Goal: Task Accomplishment & Management: Manage account settings

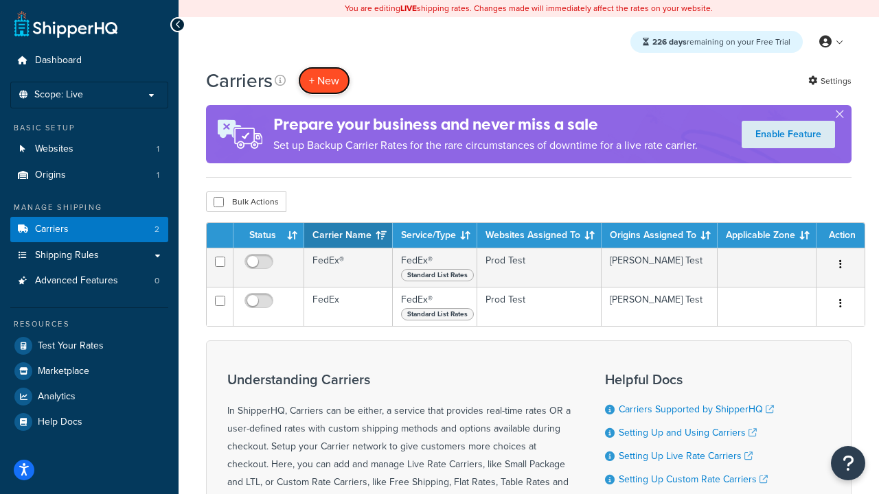
click at [324, 80] on button "+ New" at bounding box center [324, 81] width 52 height 28
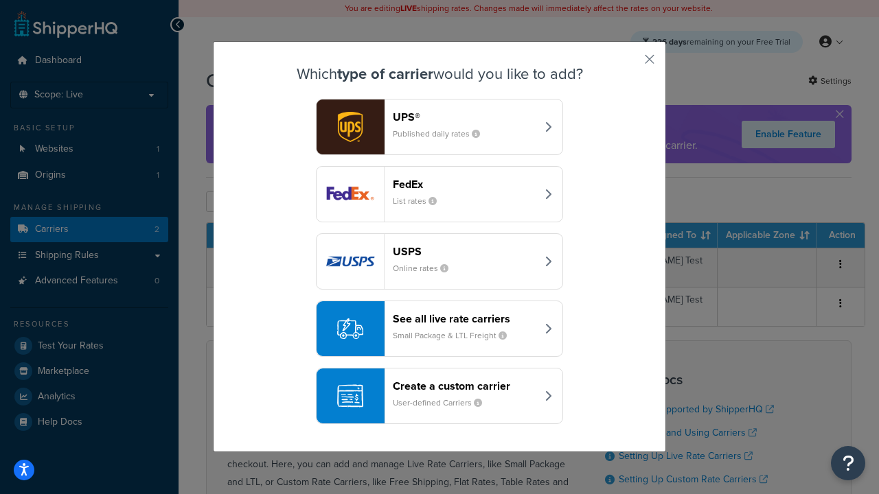
click at [439, 194] on div "FedEx List rates" at bounding box center [465, 194] width 144 height 33
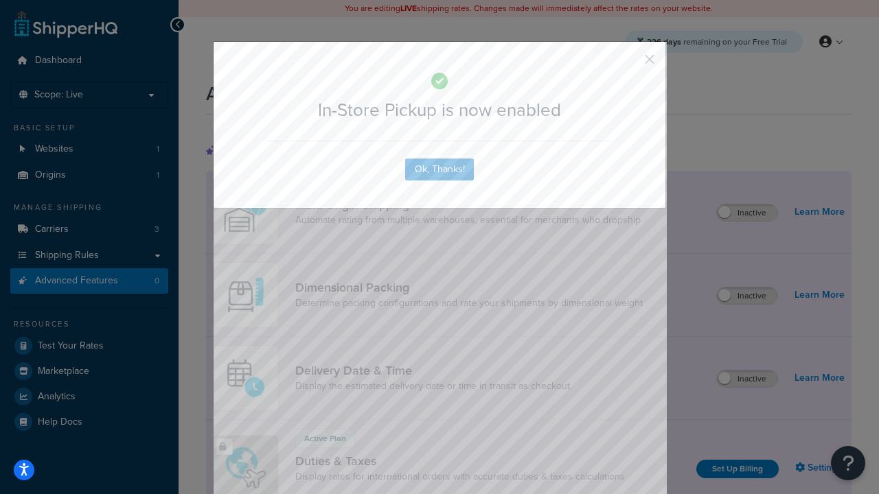
scroll to position [445, 0]
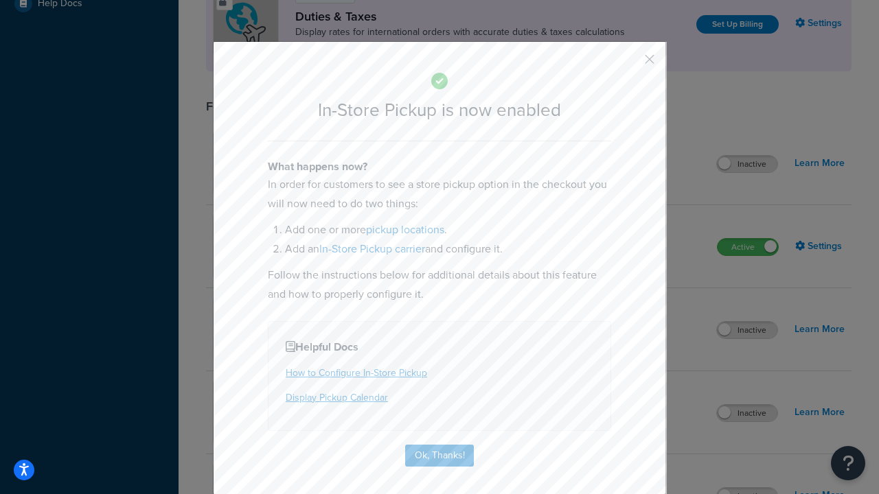
click at [629, 64] on button "button" at bounding box center [629, 63] width 3 height 3
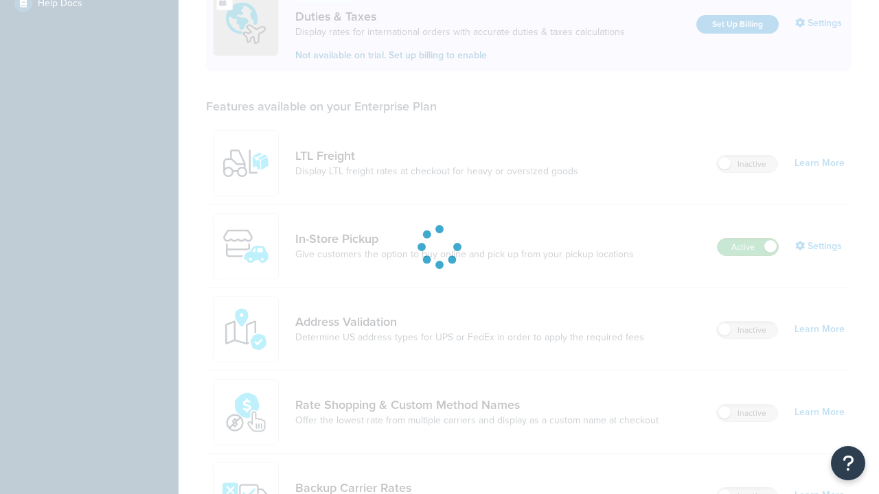
click at [748, 239] on label "Active" at bounding box center [748, 247] width 60 height 16
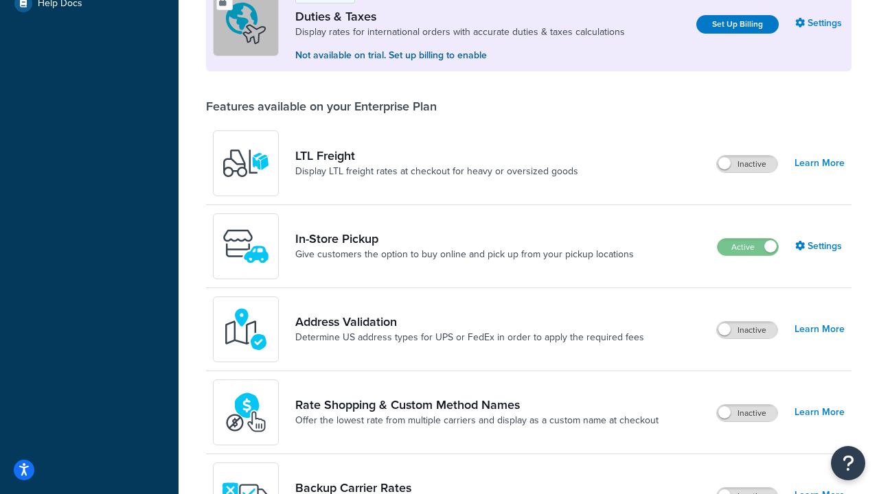
scroll to position [684, 0]
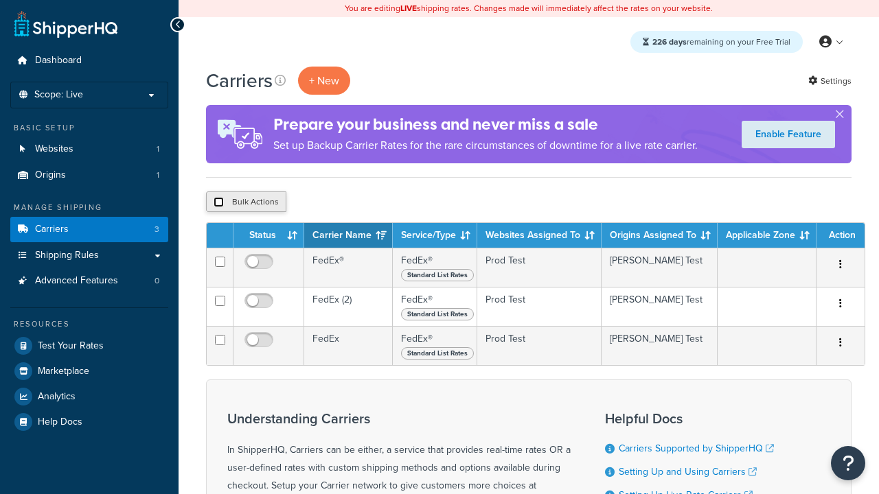
click at [218, 203] on input "checkbox" at bounding box center [219, 202] width 10 height 10
checkbox input "true"
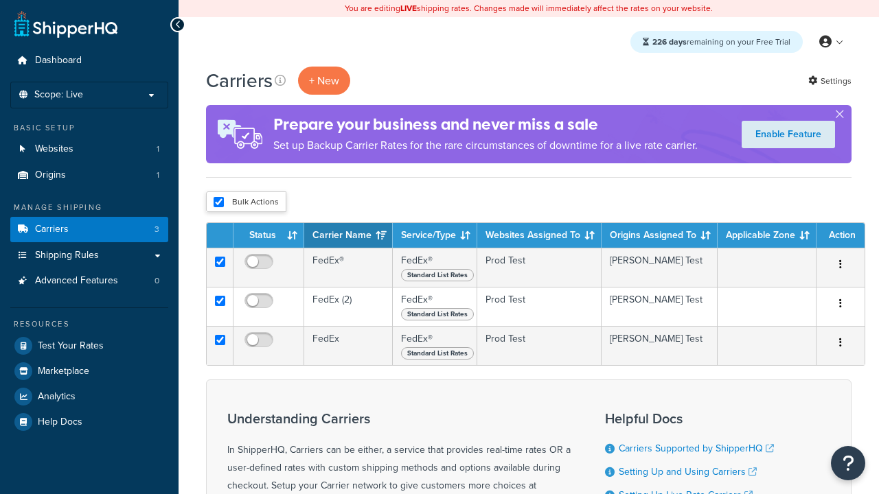
click at [0, 0] on button "Delete" at bounding box center [0, 0] width 0 height 0
